Goal: Task Accomplishment & Management: Manage account settings

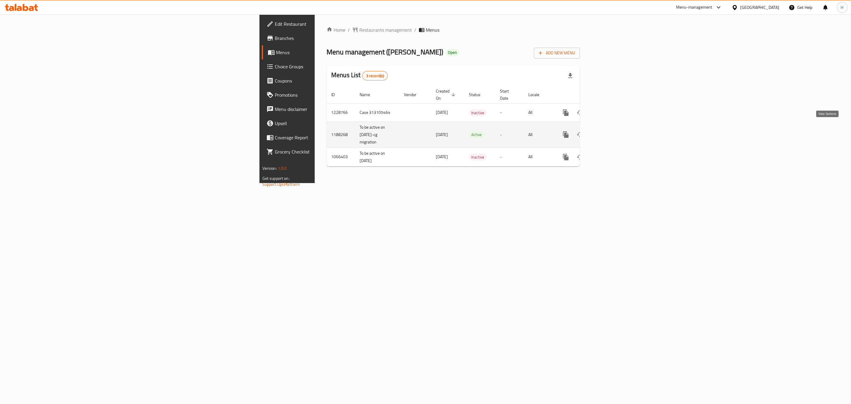
click at [611, 132] on icon "enhanced table" at bounding box center [608, 134] width 5 height 5
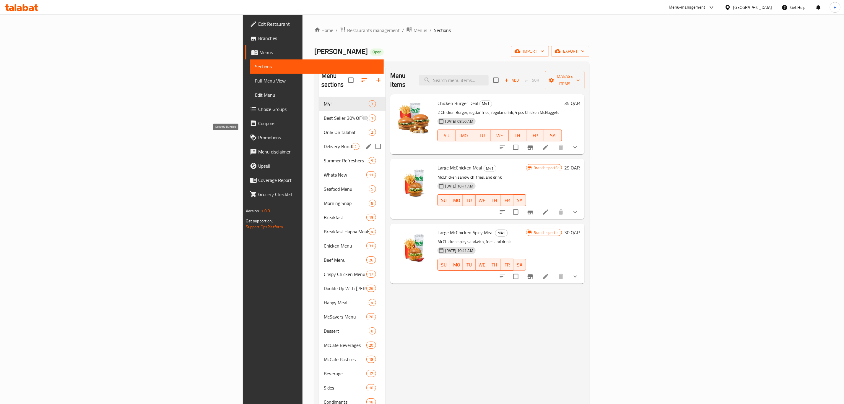
click at [324, 143] on span "Delivery Bundles" at bounding box center [338, 146] width 28 height 7
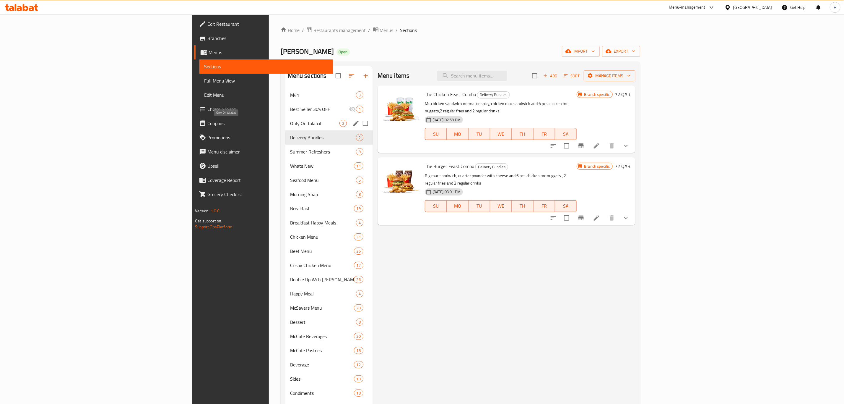
click at [290, 123] on span "Only On talabat" at bounding box center [314, 123] width 49 height 7
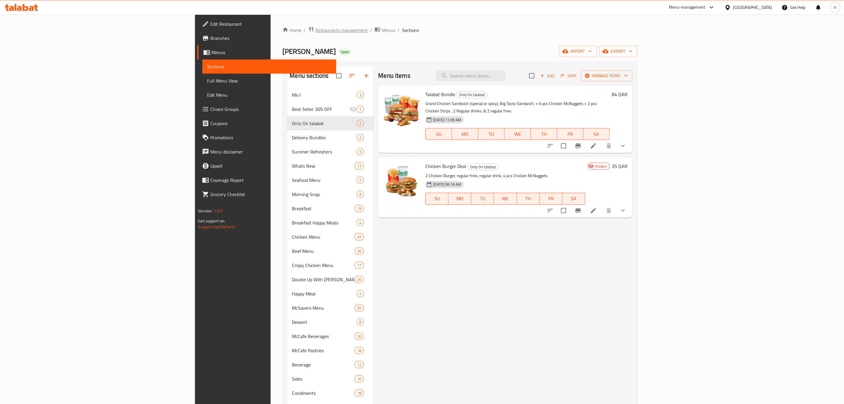
click at [315, 34] on span "Restaurants management" at bounding box center [341, 30] width 53 height 7
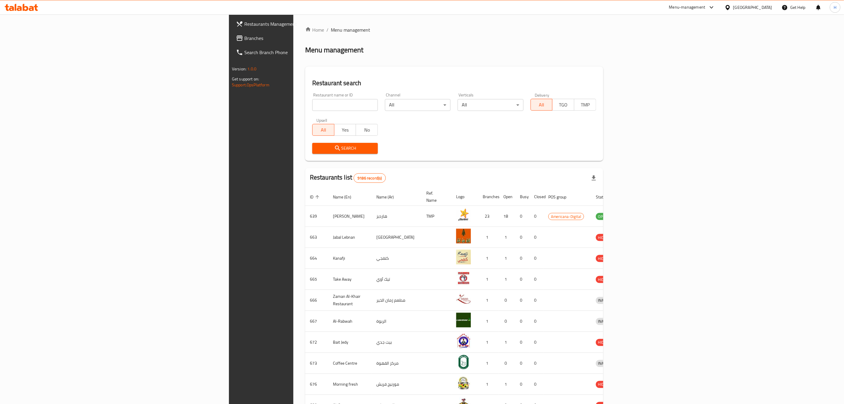
click at [312, 102] on input "search" at bounding box center [345, 105] width 66 height 12
type input "biryani pot"
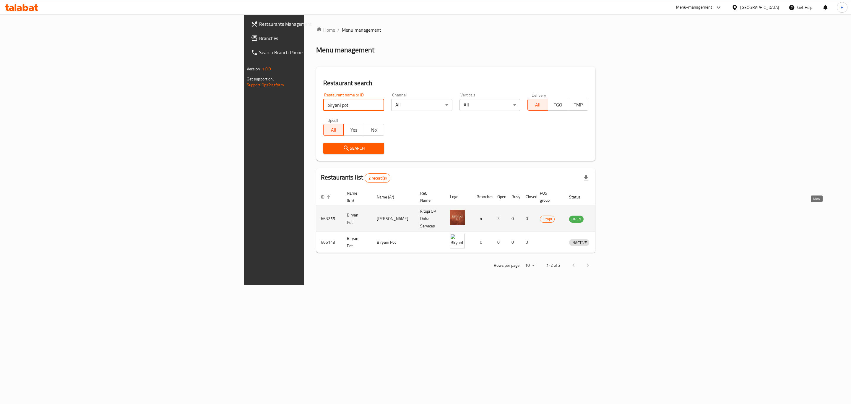
click at [608, 216] on icon "enhanced table" at bounding box center [604, 218] width 7 height 5
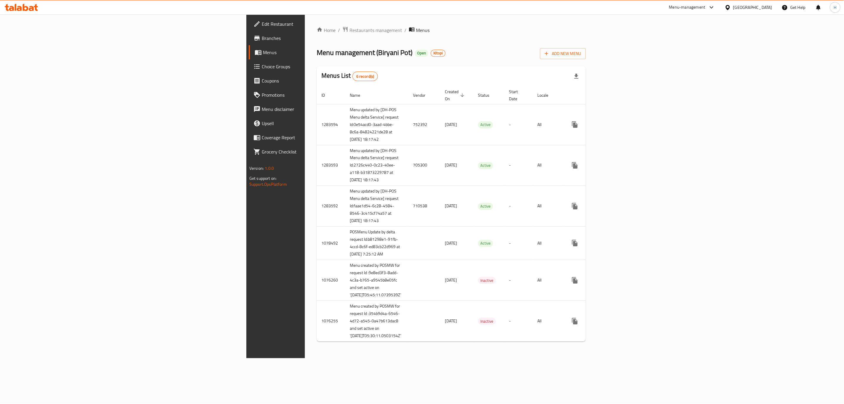
click at [262, 23] on span "Edit Restaurant" at bounding box center [322, 23] width 121 height 7
